Goal: Information Seeking & Learning: Learn about a topic

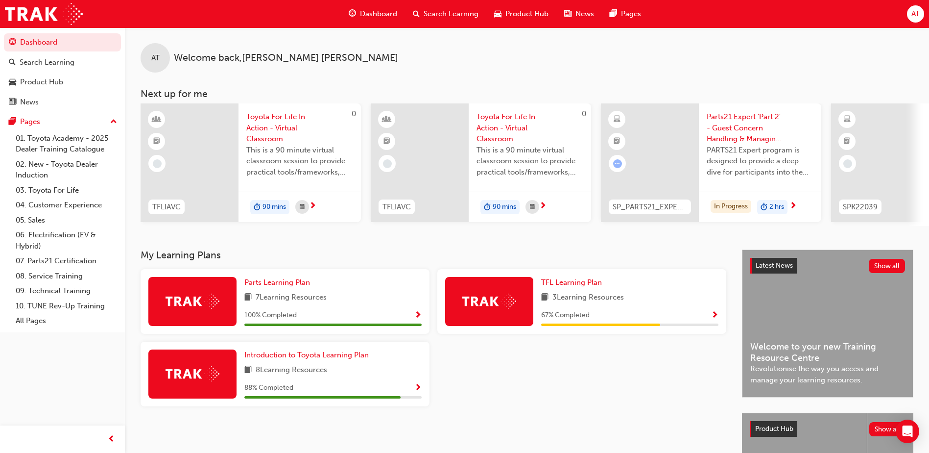
click at [530, 395] on div at bounding box center [582, 377] width 297 height 73
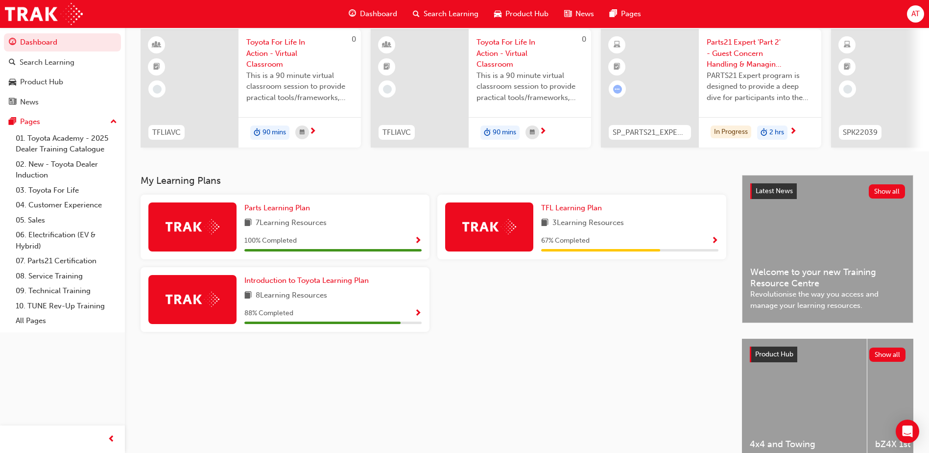
scroll to position [98, 0]
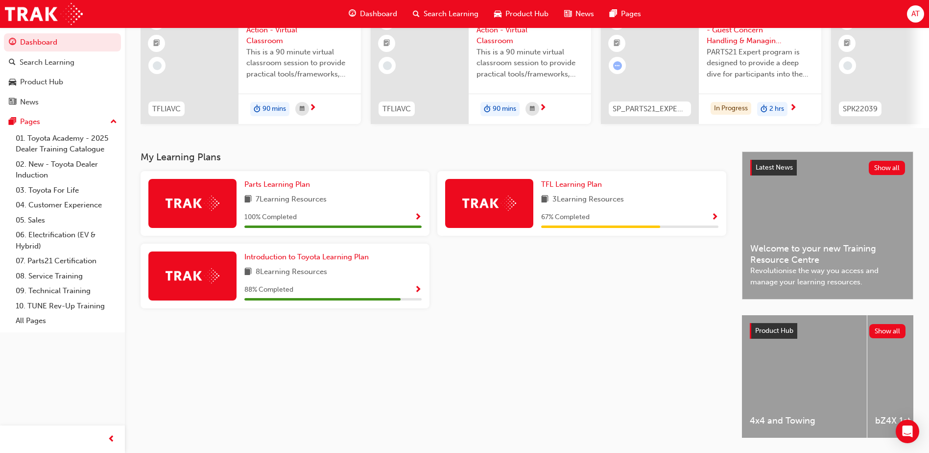
click at [543, 309] on div at bounding box center [582, 280] width 297 height 73
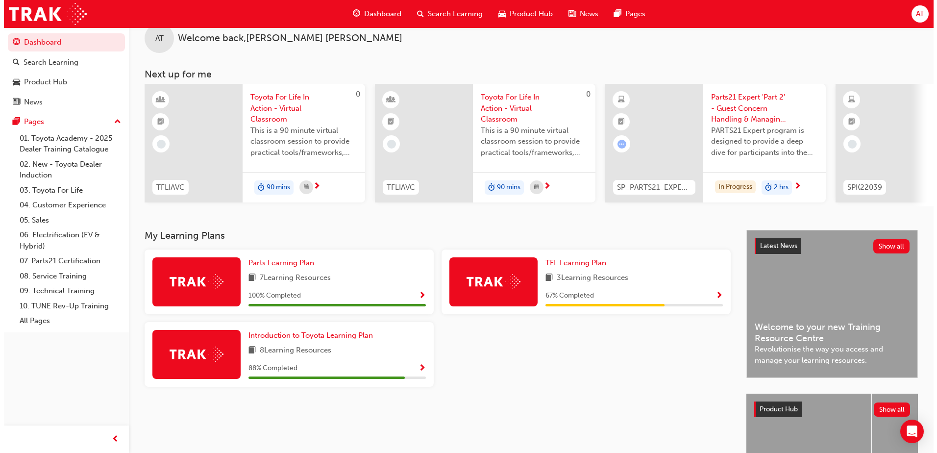
scroll to position [0, 0]
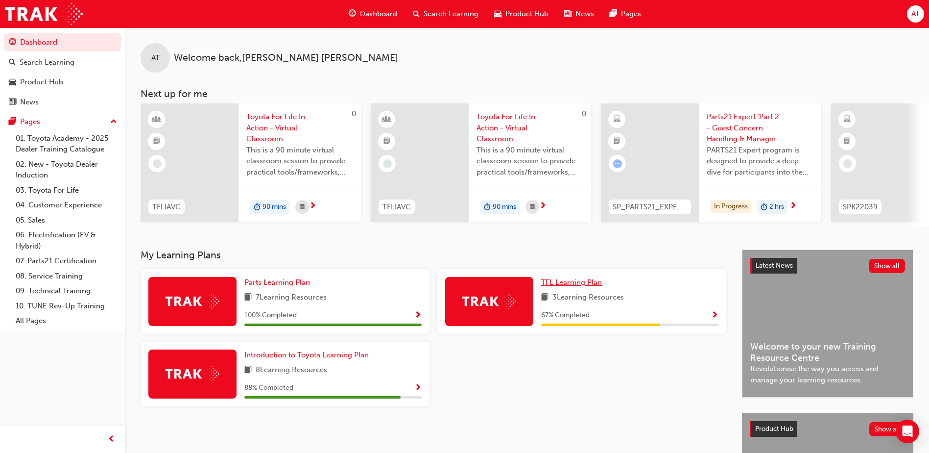
click at [577, 287] on span "TFL Learning Plan" at bounding box center [571, 282] width 61 height 9
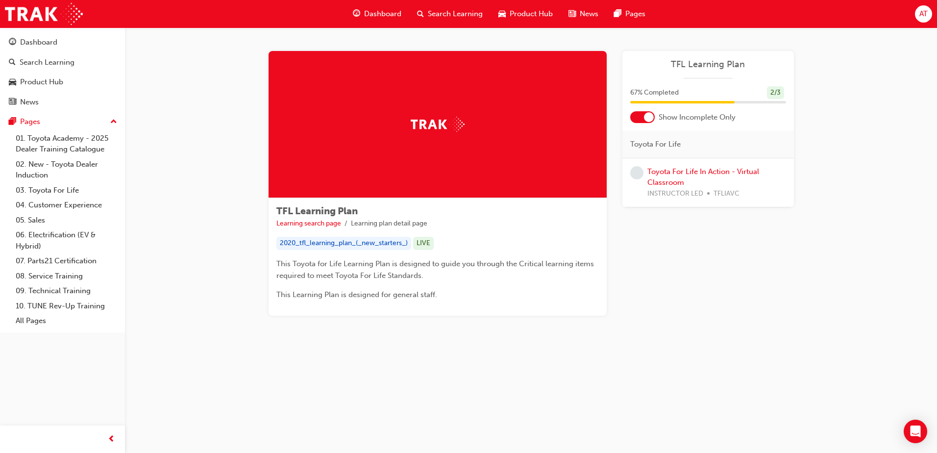
click at [375, 9] on span "Dashboard" at bounding box center [382, 13] width 37 height 11
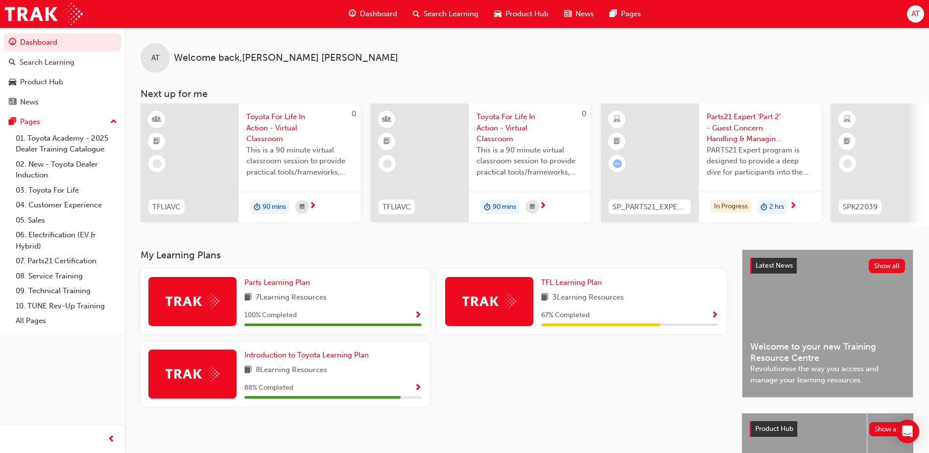
click at [514, 399] on div at bounding box center [582, 377] width 297 height 73
click at [179, 418] on div "My Learning Plans Parts Learning Plan 7 Learning Resources 100 % Completed TFL …" at bounding box center [442, 401] width 602 height 304
click at [754, 133] on span "Parts21 Expert 'Part 2' - Guest Concern Handling & Managing Conflict" at bounding box center [760, 127] width 107 height 33
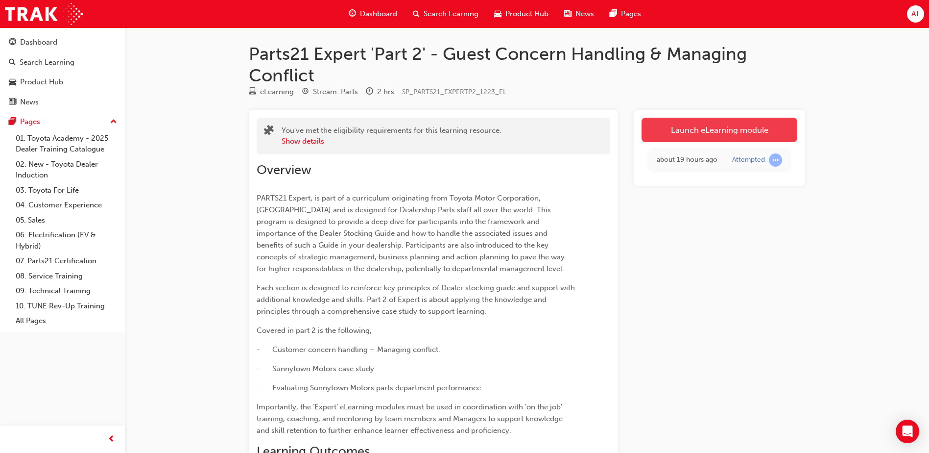
click at [693, 132] on link "Launch eLearning module" at bounding box center [720, 130] width 156 height 24
